Goal: Information Seeking & Learning: Learn about a topic

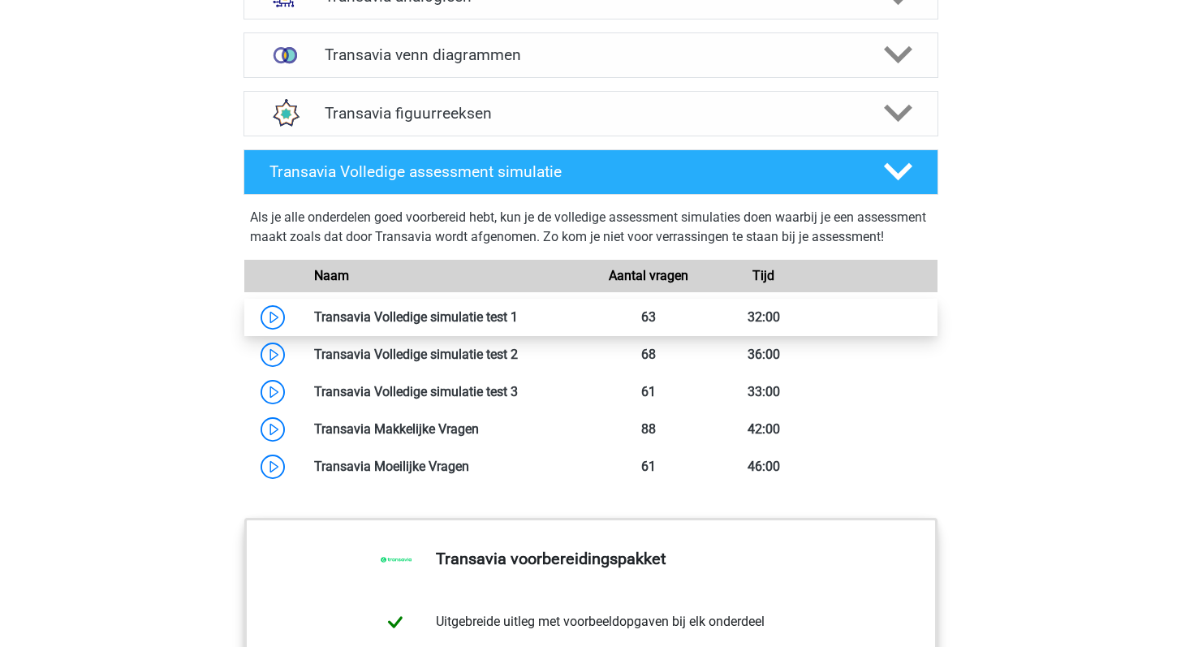
scroll to position [1343, 0]
click at [518, 326] on link at bounding box center [518, 317] width 0 height 15
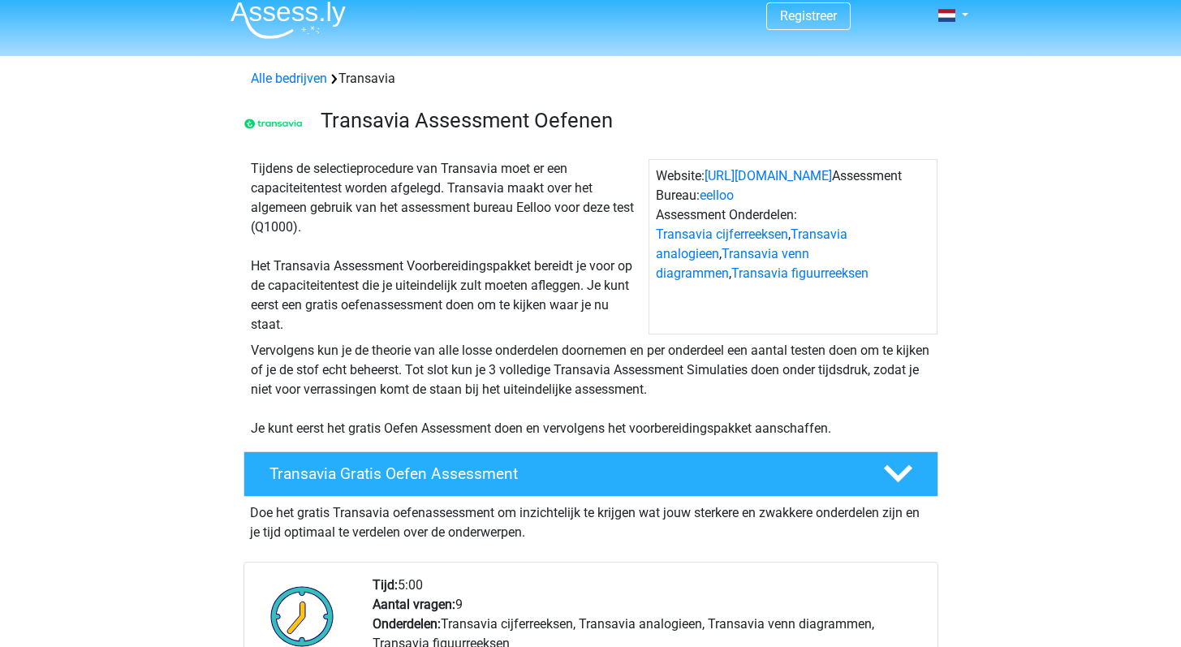
scroll to position [24, 0]
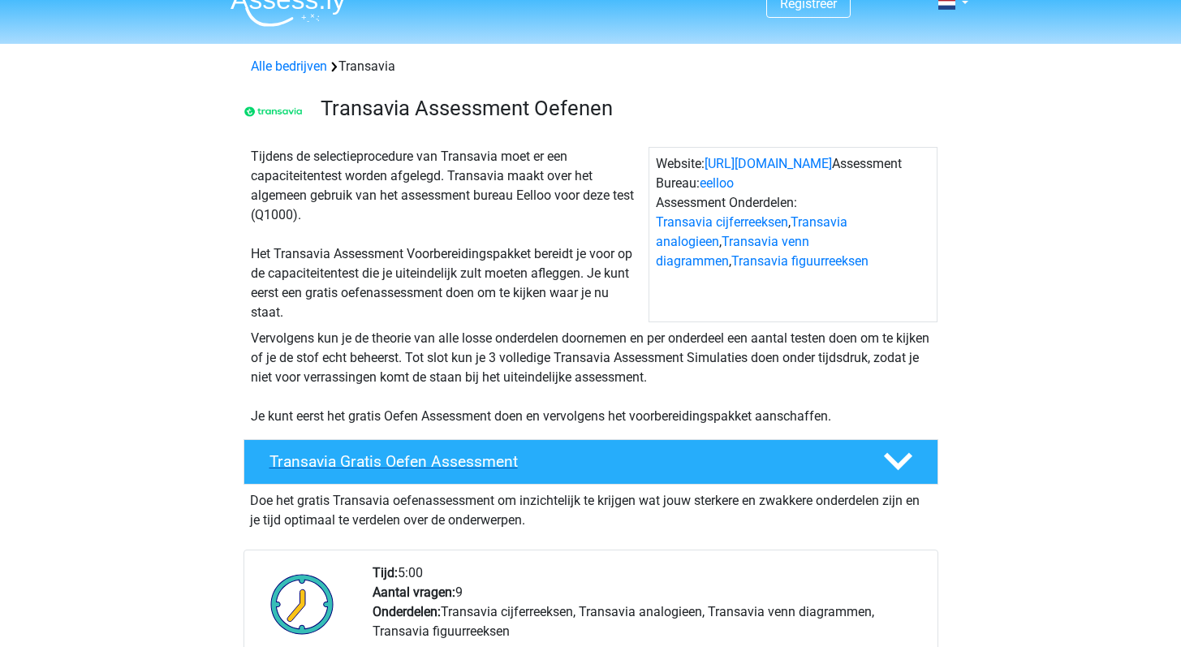
click at [576, 455] on h4 "Transavia Gratis Oefen Assessment" at bounding box center [564, 461] width 588 height 19
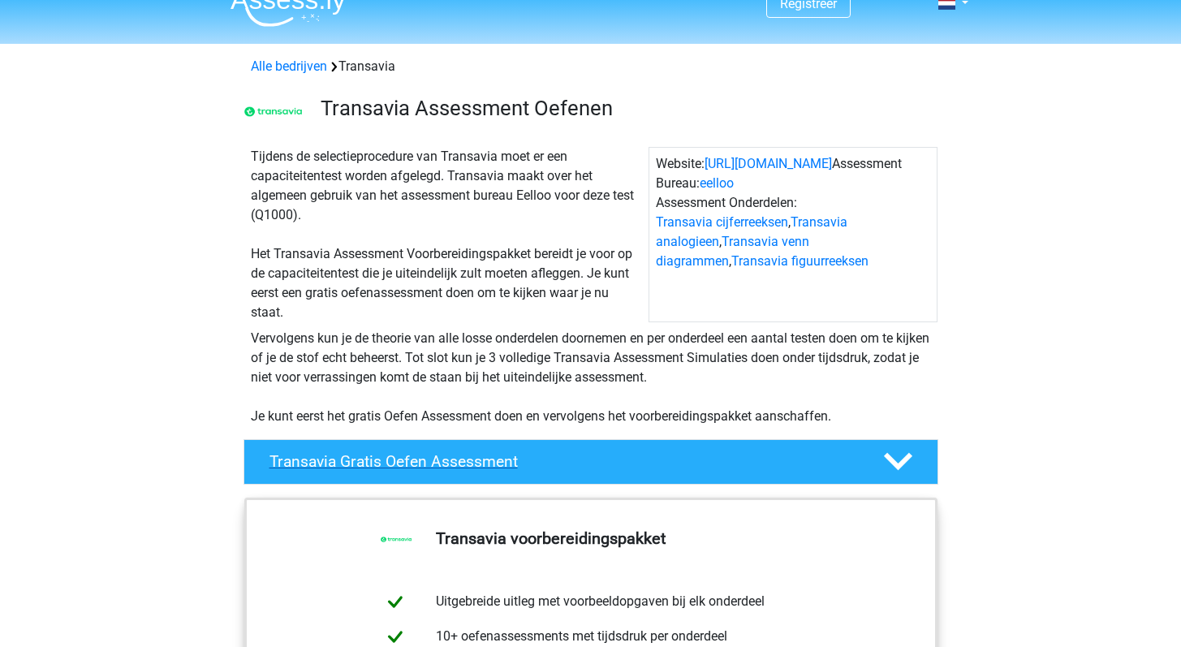
click at [595, 464] on h4 "Transavia Gratis Oefen Assessment" at bounding box center [564, 461] width 588 height 19
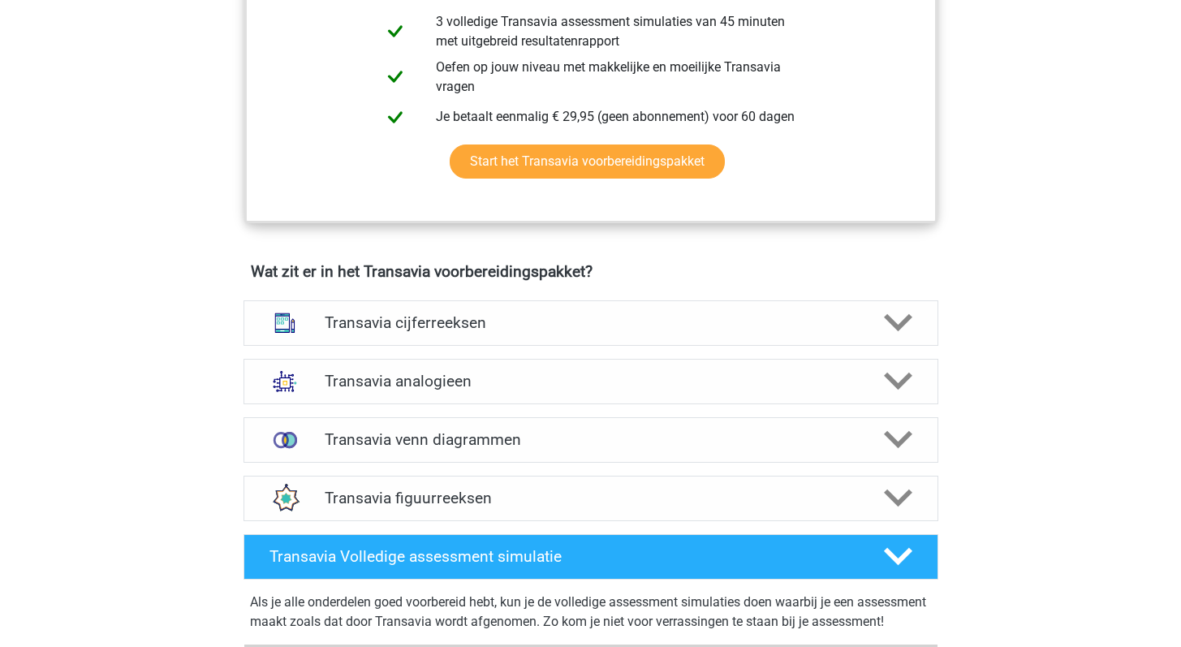
scroll to position [951, 0]
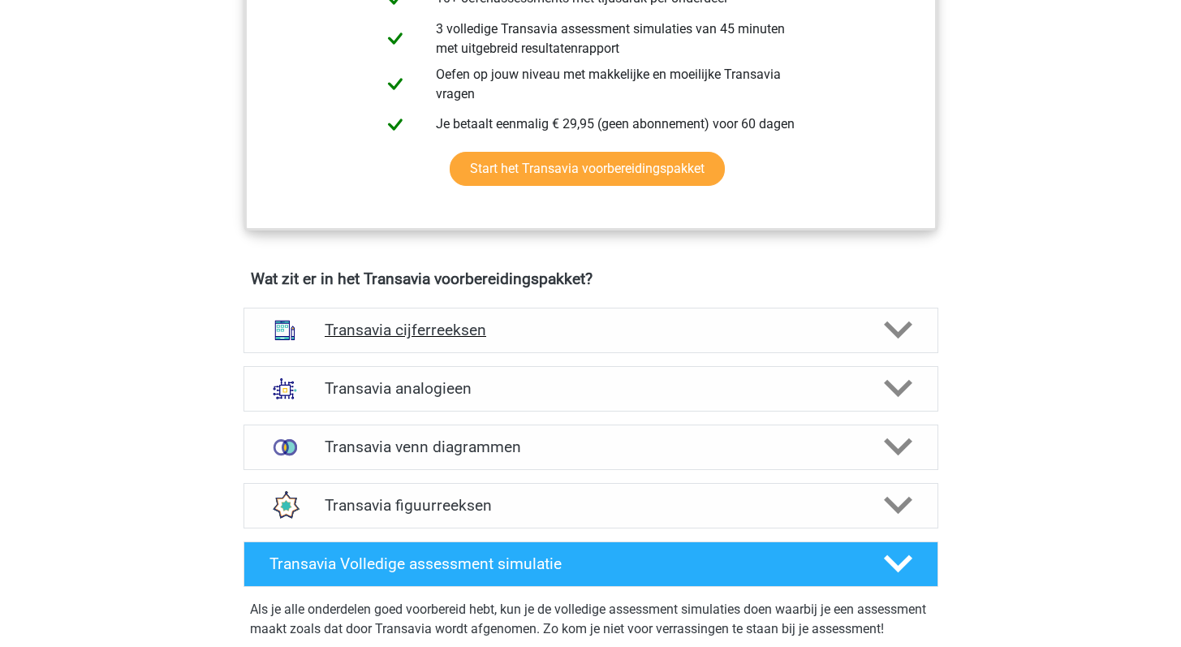
click at [537, 334] on h4 "Transavia cijferreeksen" at bounding box center [591, 330] width 532 height 19
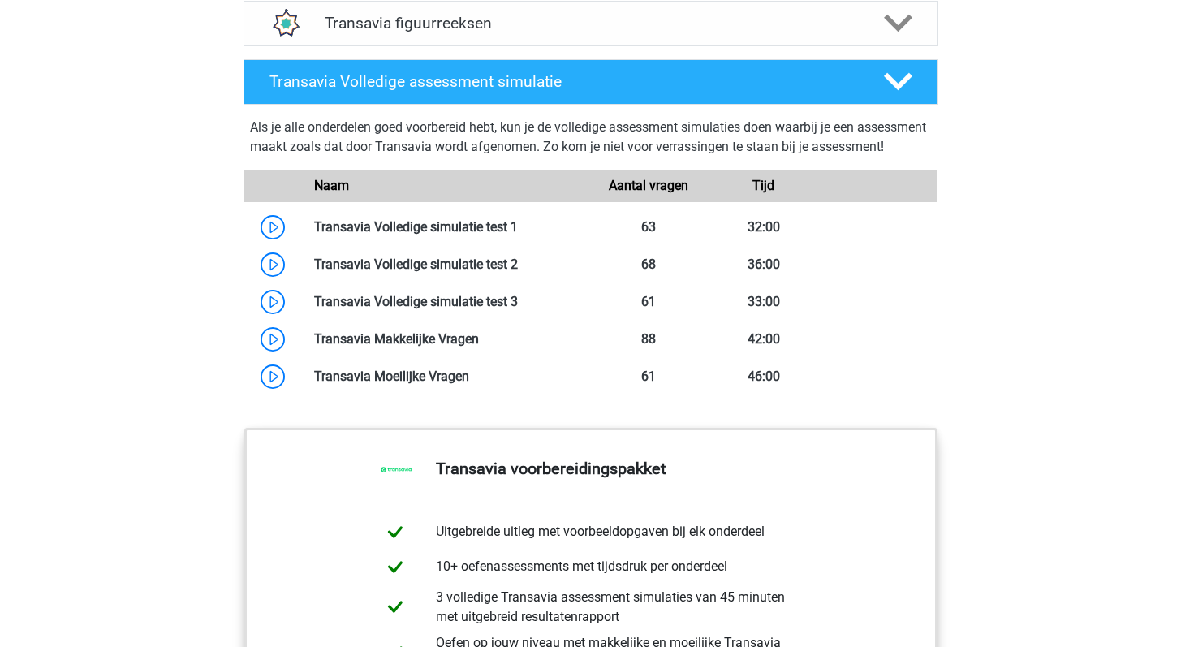
scroll to position [2100, 0]
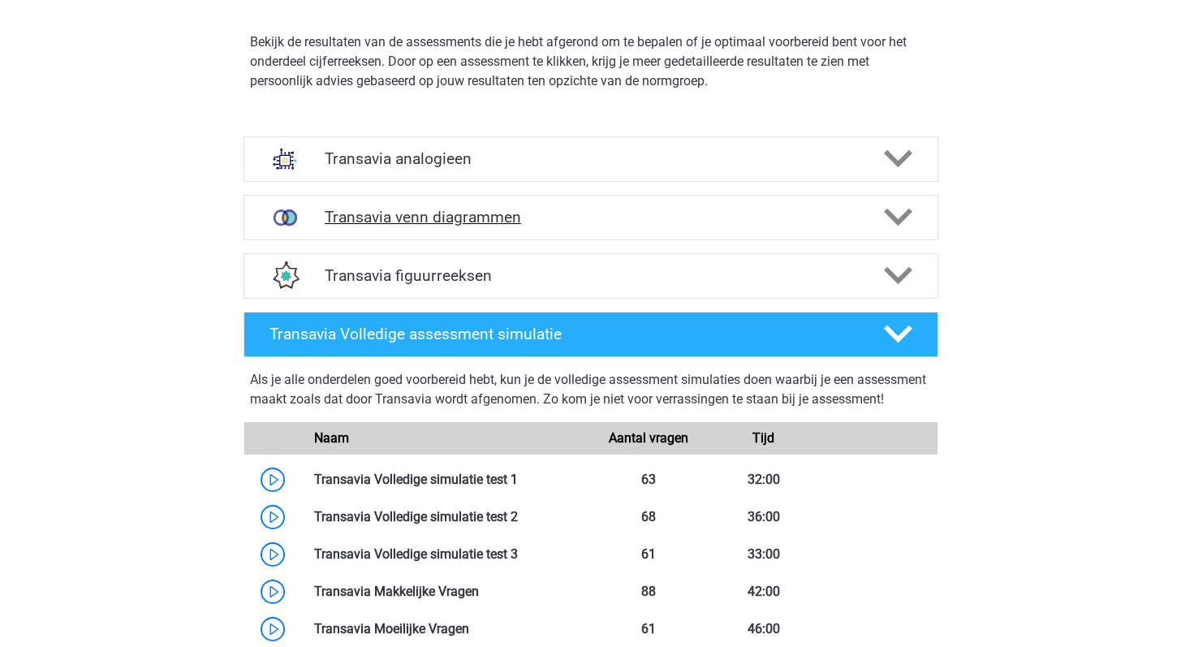
click at [547, 225] on h4 "Transavia venn diagrammen" at bounding box center [591, 217] width 532 height 19
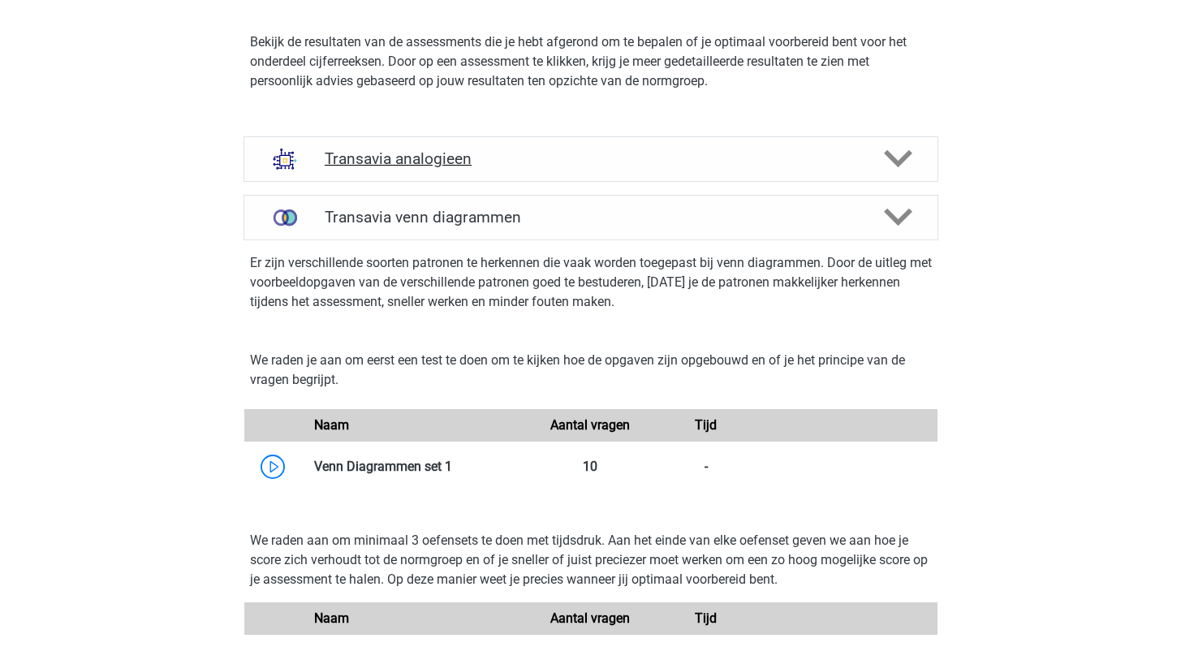
click at [538, 163] on h4 "Transavia analogieen" at bounding box center [591, 158] width 532 height 19
